Goal: Book appointment/travel/reservation

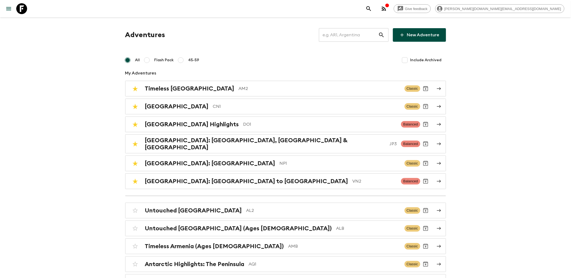
click at [341, 35] on input "text" at bounding box center [348, 34] width 59 height 15
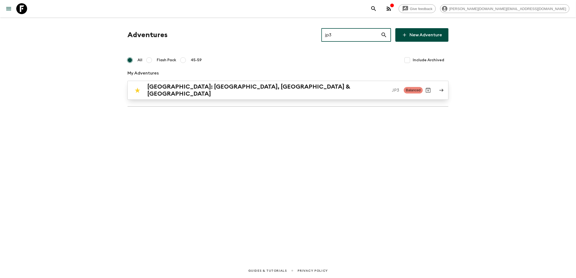
type input "jp3"
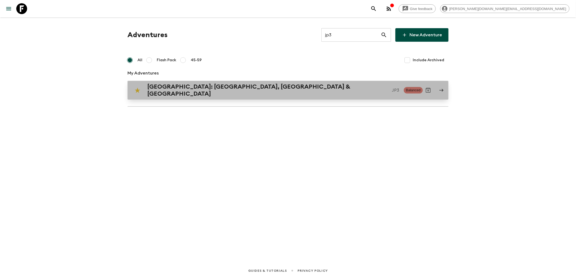
click at [203, 89] on h2 "[GEOGRAPHIC_DATA]: [GEOGRAPHIC_DATA], [GEOGRAPHIC_DATA] & [GEOGRAPHIC_DATA]" at bounding box center [267, 90] width 241 height 14
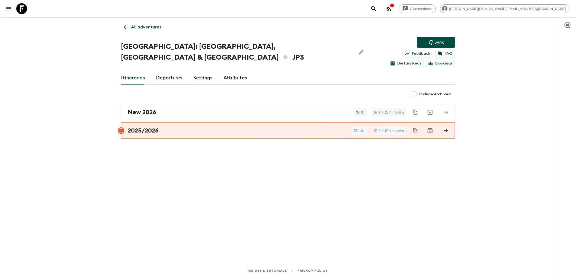
click at [164, 72] on link "Departures" at bounding box center [169, 78] width 27 height 13
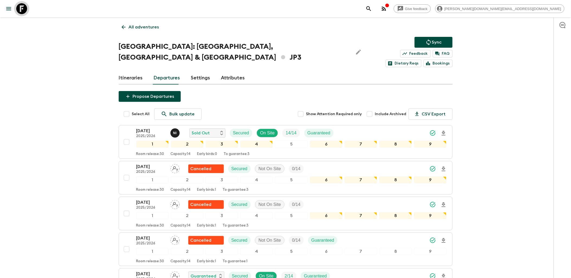
click at [18, 9] on icon at bounding box center [21, 8] width 11 height 11
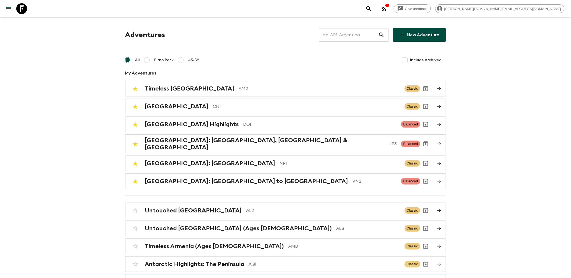
click at [331, 35] on input "text" at bounding box center [348, 34] width 59 height 15
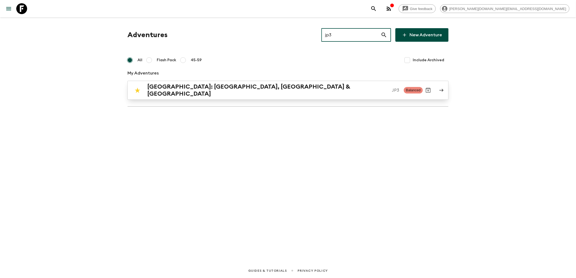
type input "jp3"
click at [392, 87] on p "JP3" at bounding box center [395, 90] width 7 height 7
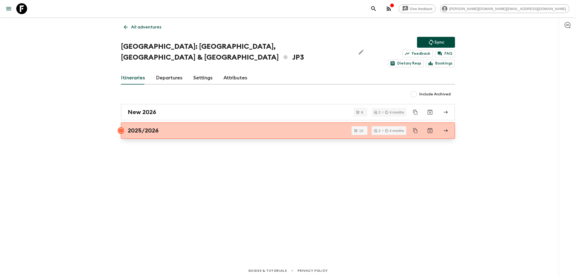
click at [153, 127] on h2 "2025/2026" at bounding box center [143, 130] width 31 height 7
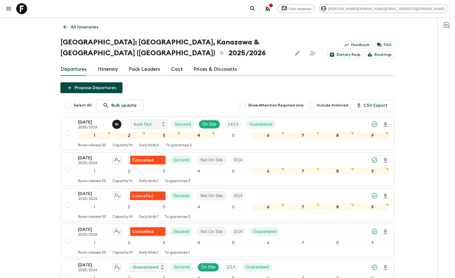
drag, startPoint x: 23, startPoint y: 8, endPoint x: 29, endPoint y: 8, distance: 6.0
click at [23, 8] on icon at bounding box center [21, 8] width 11 height 11
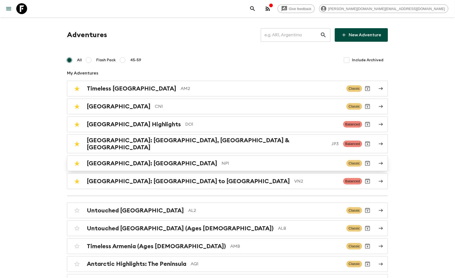
click at [155, 162] on h2 "[GEOGRAPHIC_DATA]: [GEOGRAPHIC_DATA]" at bounding box center [152, 163] width 130 height 7
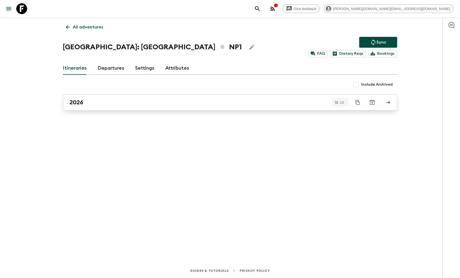
click at [97, 104] on div "2026" at bounding box center [225, 102] width 310 height 7
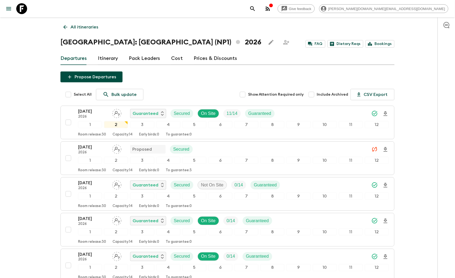
click at [64, 28] on icon at bounding box center [65, 27] width 6 height 6
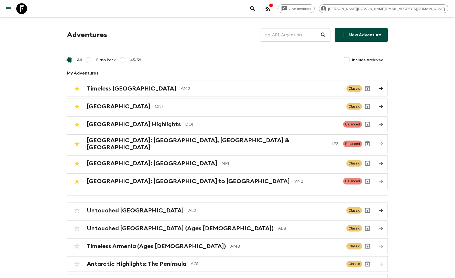
click at [299, 35] on input "text" at bounding box center [290, 34] width 59 height 15
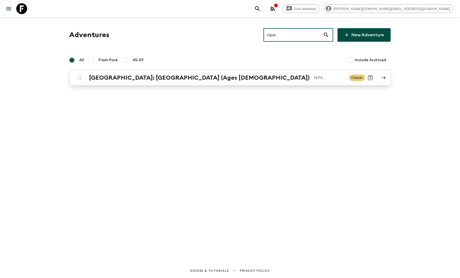
type input "npa"
click at [187, 79] on h2 "[GEOGRAPHIC_DATA]: [GEOGRAPHIC_DATA] (Ages [DEMOGRAPHIC_DATA])" at bounding box center [199, 77] width 220 height 7
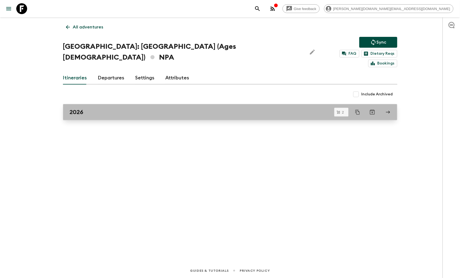
click at [105, 106] on link "2026" at bounding box center [230, 112] width 334 height 16
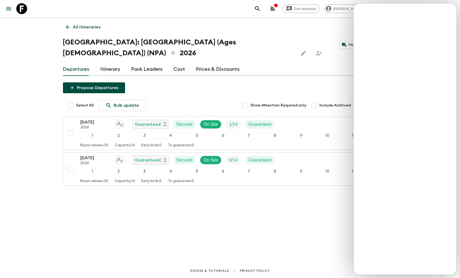
click at [301, 212] on div "All itineraries [GEOGRAPHIC_DATA]: [GEOGRAPHIC_DATA] Camp (Ages [DEMOGRAPHIC_DA…" at bounding box center [229, 132] width 347 height 231
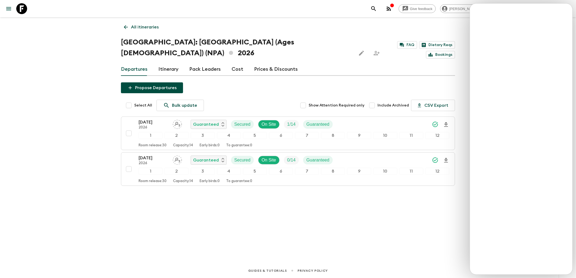
drag, startPoint x: 25, startPoint y: 8, endPoint x: 47, endPoint y: 8, distance: 21.4
click at [25, 8] on icon at bounding box center [21, 8] width 11 height 11
